Goal: Task Accomplishment & Management: Manage account settings

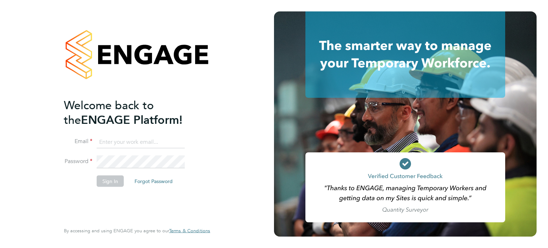
type input "martin@falcongreen.co.uk"
click at [118, 175] on button "Sign In" at bounding box center [110, 180] width 27 height 11
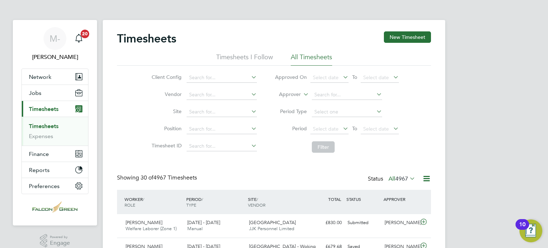
click at [124, 104] on div "Client Config Vendor Site Position Timesheet ID Approved On Select date To Sele…" at bounding box center [274, 111] width 314 height 91
click at [426, 112] on div "Client Config Vendor Site Position Timesheet ID Approved On Select date To Sele…" at bounding box center [274, 111] width 314 height 91
click at [39, 92] on span "Jobs" at bounding box center [35, 93] width 12 height 7
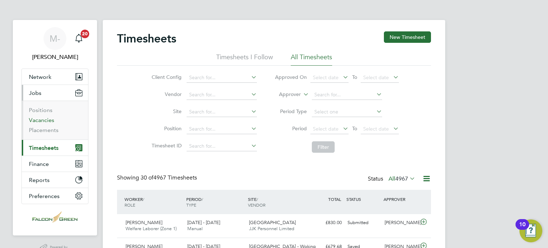
click at [47, 119] on link "Vacancies" at bounding box center [41, 120] width 25 height 7
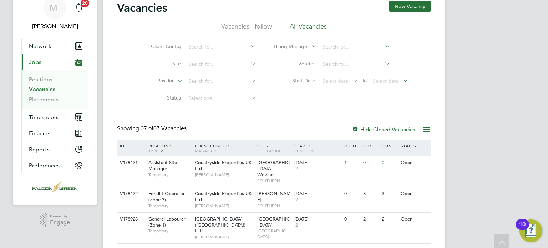
scroll to position [30, 0]
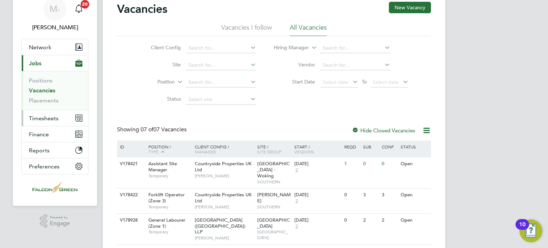
click at [52, 122] on button "Timesheets" at bounding box center [55, 118] width 66 height 16
click at [417, 5] on button "New Vacancy" at bounding box center [410, 7] width 42 height 11
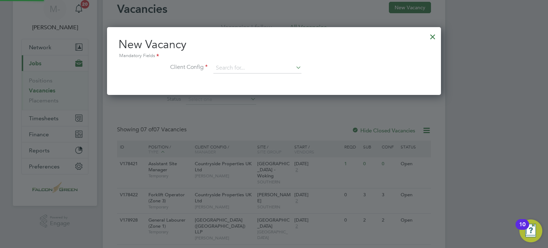
scroll to position [67, 334]
click at [432, 35] on div at bounding box center [433, 35] width 13 height 13
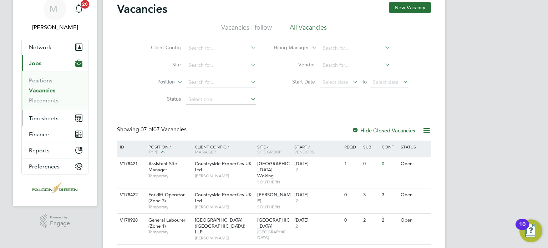
click at [43, 115] on span "Timesheets" at bounding box center [44, 118] width 30 height 7
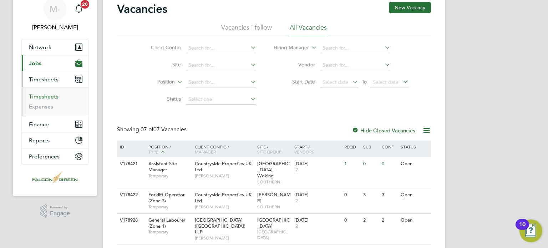
click at [49, 95] on link "Timesheets" at bounding box center [44, 96] width 30 height 7
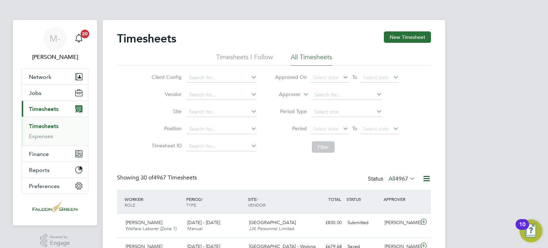
scroll to position [18, 62]
click at [43, 108] on span "Timesheets" at bounding box center [44, 109] width 30 height 7
click at [418, 37] on button "New Timesheet" at bounding box center [407, 36] width 47 height 11
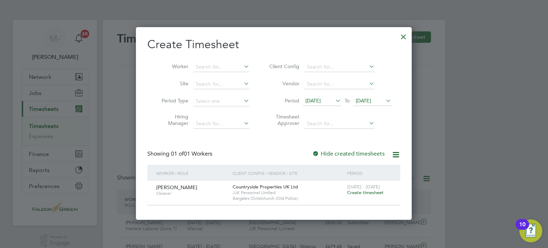
click at [406, 36] on div at bounding box center [403, 35] width 13 height 13
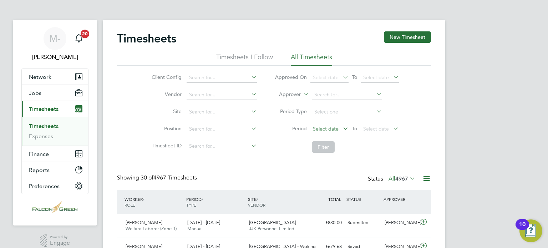
click at [336, 128] on span "Select date" at bounding box center [326, 129] width 26 height 6
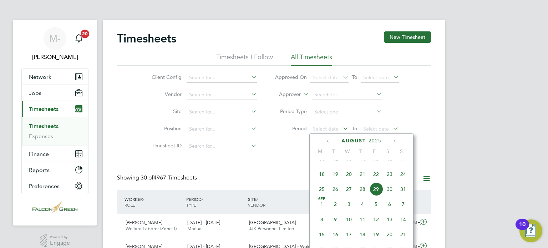
click at [322, 181] on span "18" at bounding box center [322, 174] width 14 height 14
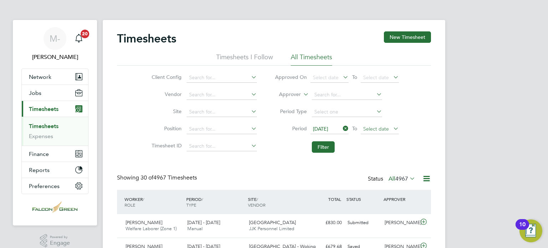
click at [377, 131] on span "Select date" at bounding box center [376, 129] width 26 height 6
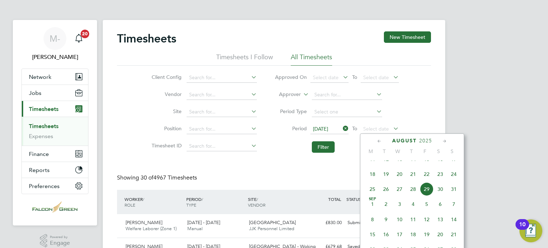
click at [454, 181] on span "24" at bounding box center [454, 174] width 14 height 14
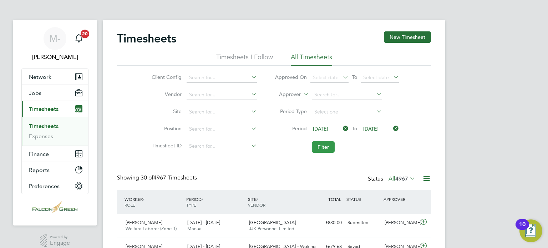
click at [325, 147] on button "Filter" at bounding box center [323, 146] width 23 height 11
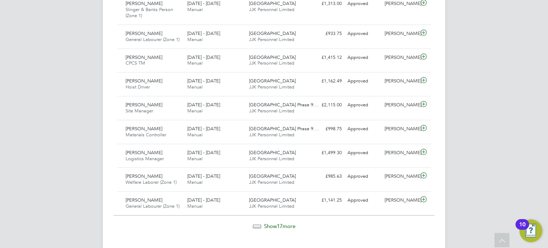
click at [291, 223] on span "Show 17 more" at bounding box center [279, 226] width 31 height 7
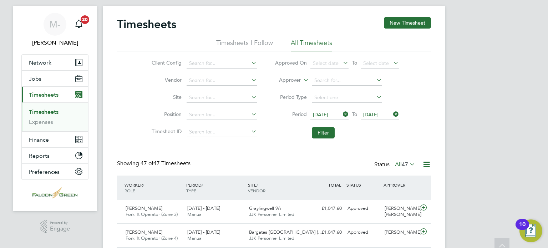
scroll to position [0, 0]
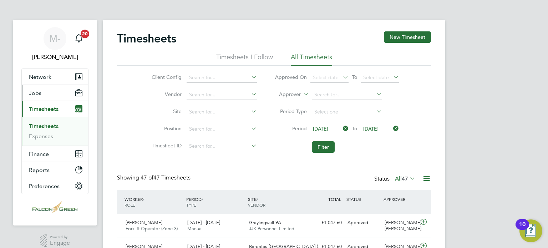
click at [35, 91] on span "Jobs" at bounding box center [35, 93] width 12 height 7
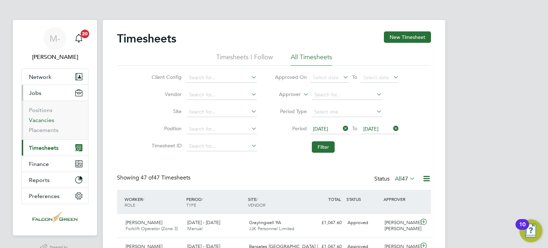
click at [46, 121] on link "Vacancies" at bounding box center [41, 120] width 25 height 7
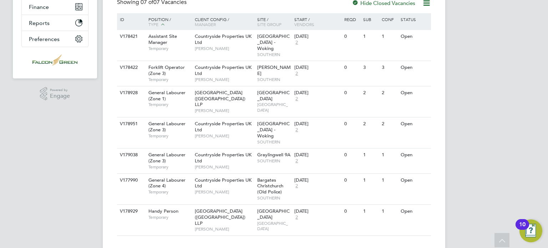
scroll to position [143, 0]
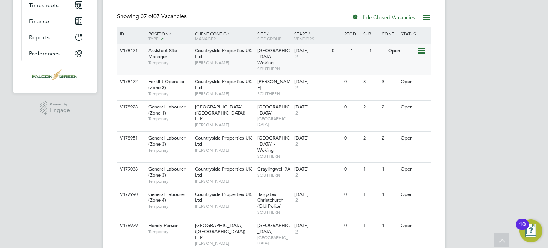
click at [372, 61] on div "V178421 Assistant Site Manager Temporary Countryside Properties UK Ltd Jay Rowl…" at bounding box center [274, 59] width 314 height 31
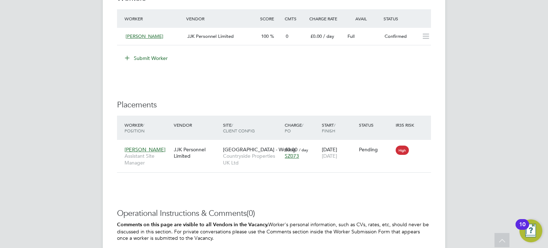
scroll to position [642, 0]
click at [426, 146] on icon at bounding box center [422, 149] width 7 height 9
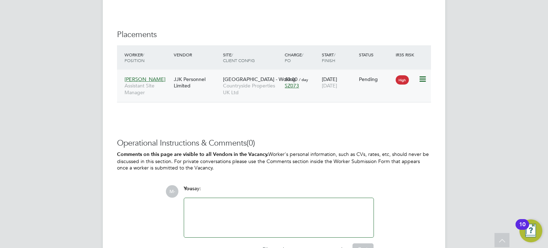
scroll to position [711, 0]
click at [422, 80] on icon at bounding box center [422, 80] width 7 height 9
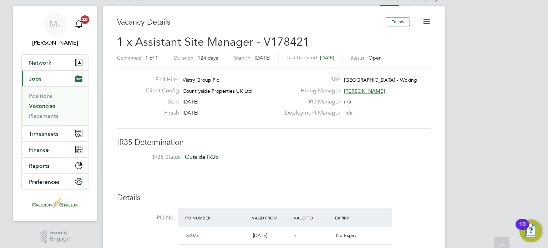
scroll to position [0, 0]
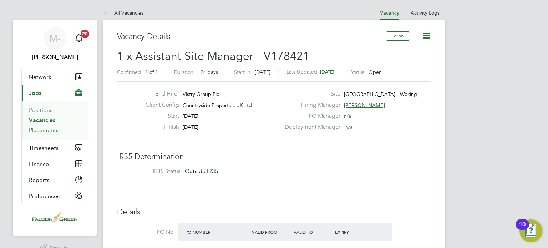
click at [52, 132] on link "Placements" at bounding box center [44, 130] width 30 height 7
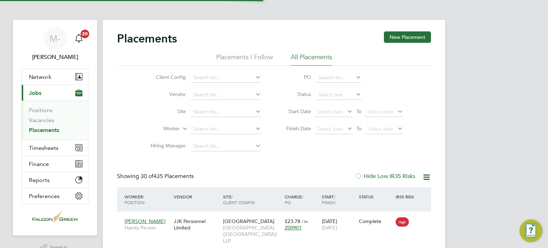
scroll to position [34, 62]
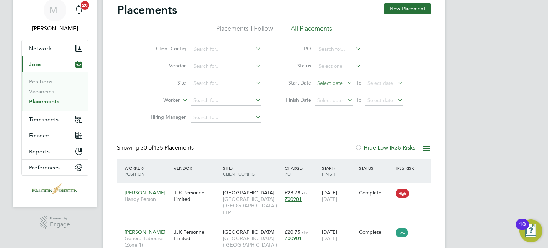
click at [344, 85] on span "Select date" at bounding box center [334, 84] width 38 height 10
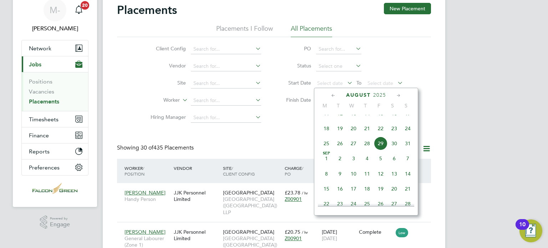
click at [379, 150] on span "29" at bounding box center [381, 144] width 14 height 14
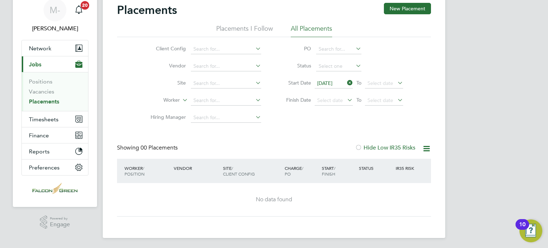
click at [346, 82] on icon at bounding box center [346, 83] width 0 height 10
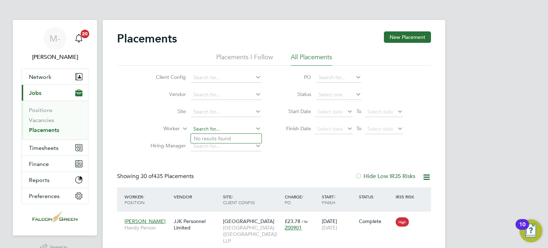
click at [229, 130] on input at bounding box center [226, 129] width 70 height 10
click at [237, 135] on li "[PERSON_NAME]" at bounding box center [235, 139] width 88 height 10
type input "[PERSON_NAME]"
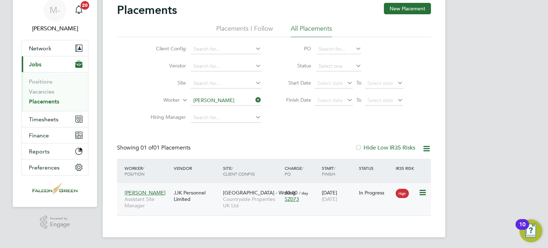
click at [374, 193] on div "In Progress" at bounding box center [376, 193] width 34 height 6
